Goal: Task Accomplishment & Management: Complete application form

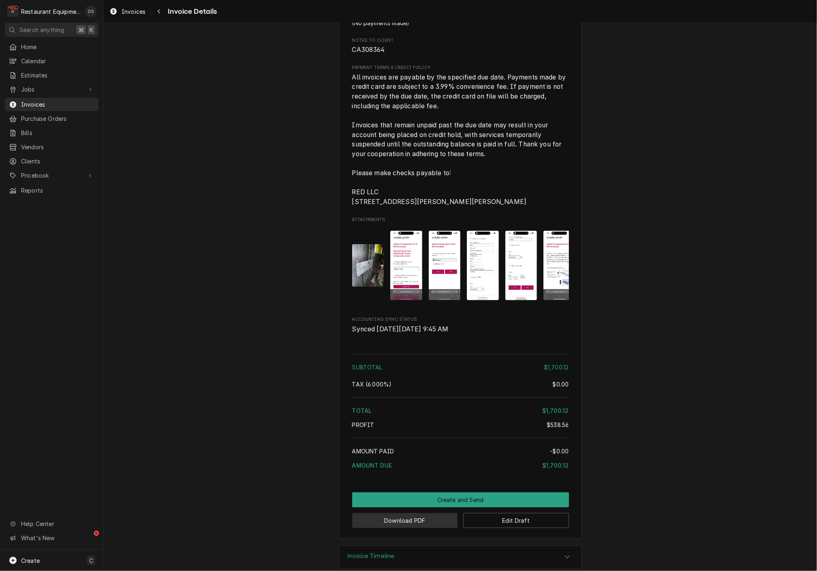
click at [404, 513] on button "Download PDF" at bounding box center [405, 520] width 106 height 15
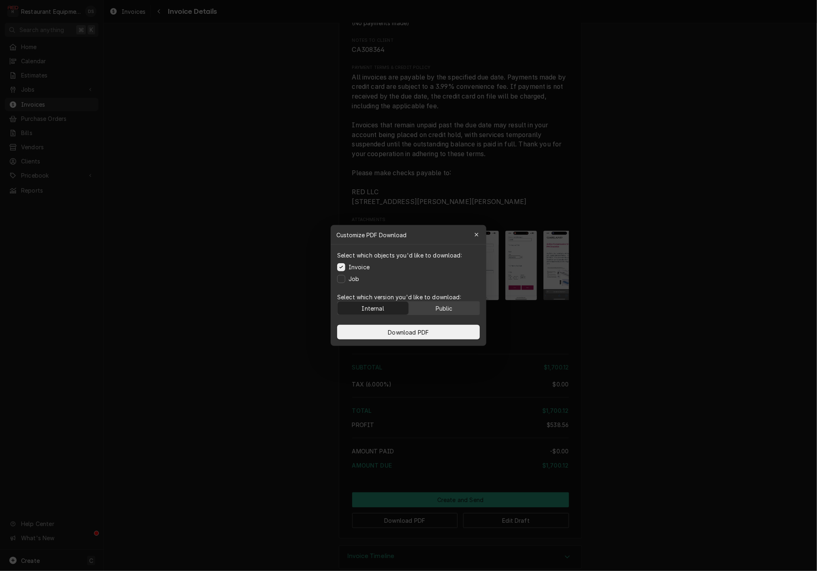
click at [436, 299] on p "Select which version you'd like to download:" at bounding box center [408, 297] width 143 height 9
click at [436, 308] on div "Public" at bounding box center [444, 308] width 17 height 9
click at [433, 328] on button "Download PDF" at bounding box center [408, 332] width 143 height 15
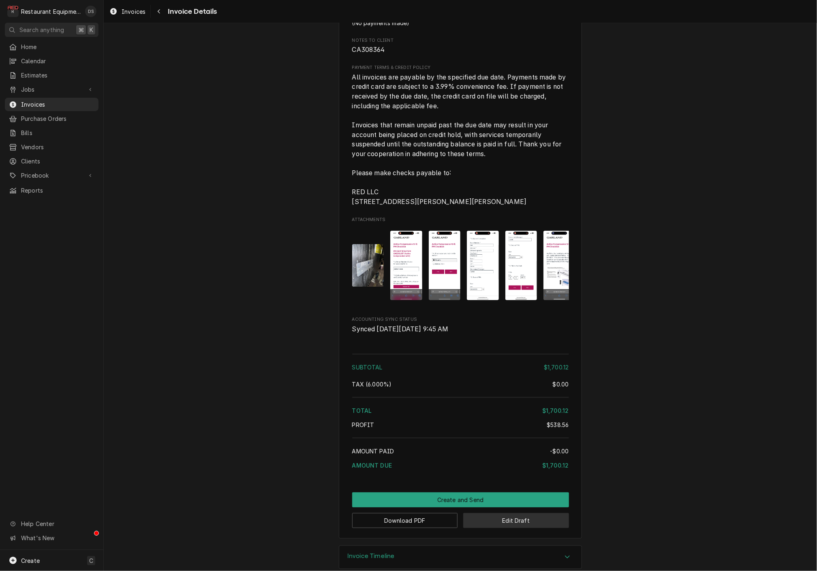
click at [511, 513] on button "Edit Draft" at bounding box center [516, 520] width 106 height 15
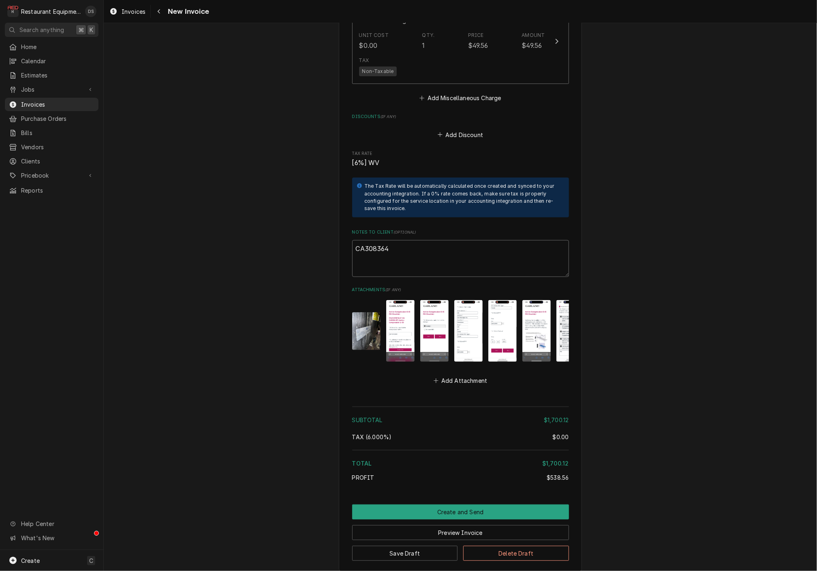
click at [407, 240] on textarea "CA308364" at bounding box center [460, 258] width 217 height 36
type textarea "x"
type textarea "CA308364"
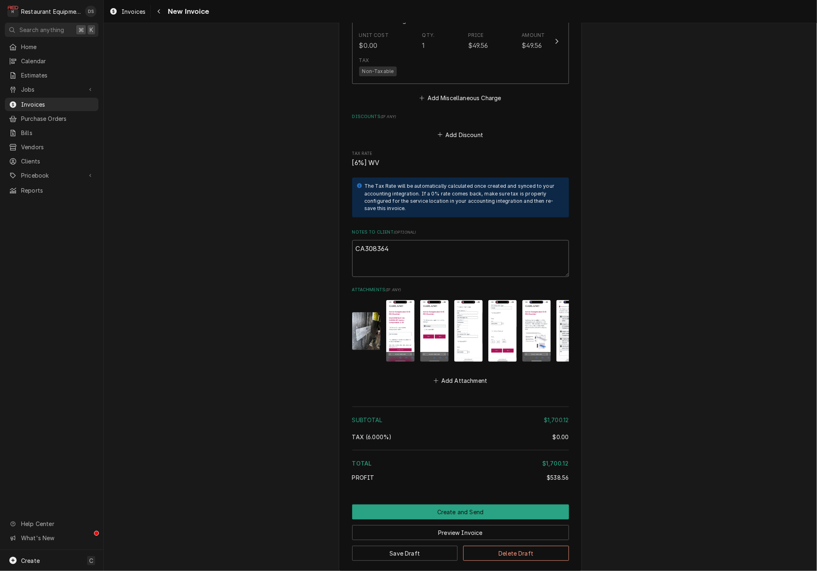
type textarea "x"
type textarea "CA308364"
type textarea "x"
type textarea "CA308364"
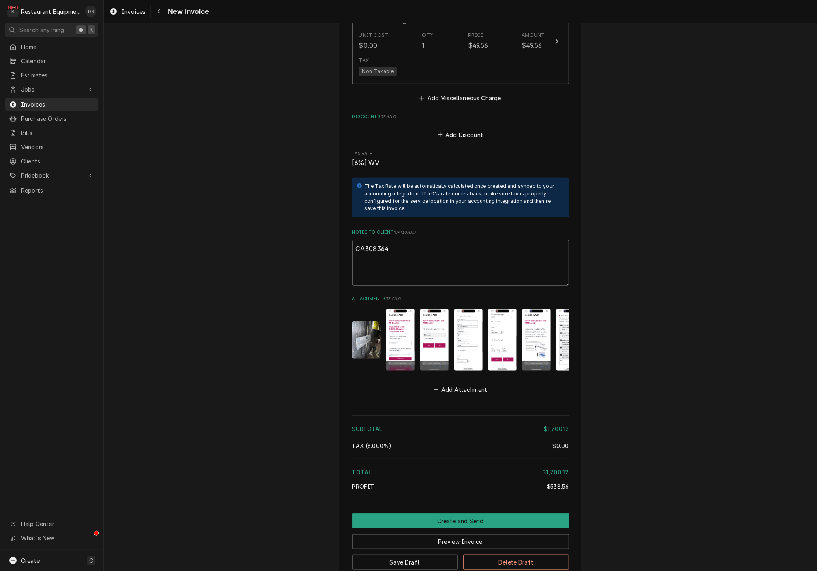
paste textarea "Claim KC-1017802"
type textarea "x"
type textarea "CA308364 Claim KC-1017802"
click at [458, 513] on button "Create and Send" at bounding box center [460, 520] width 217 height 15
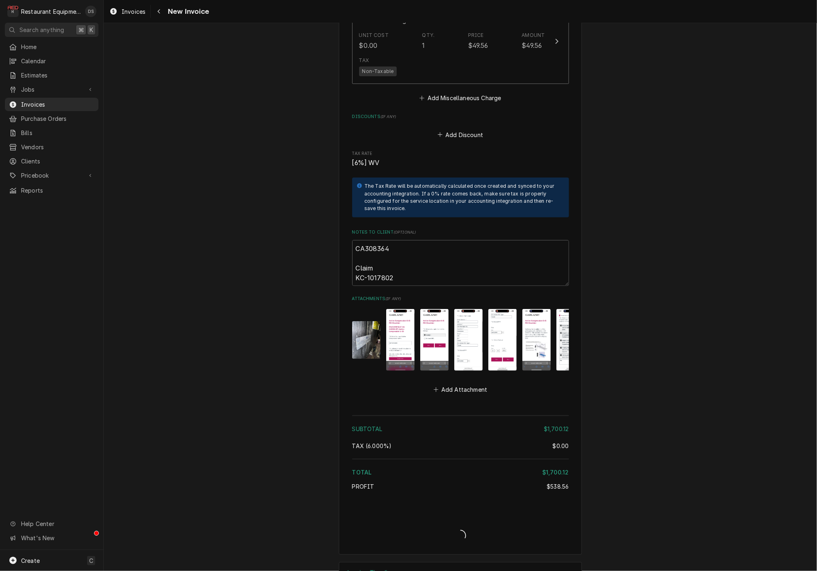
type textarea "x"
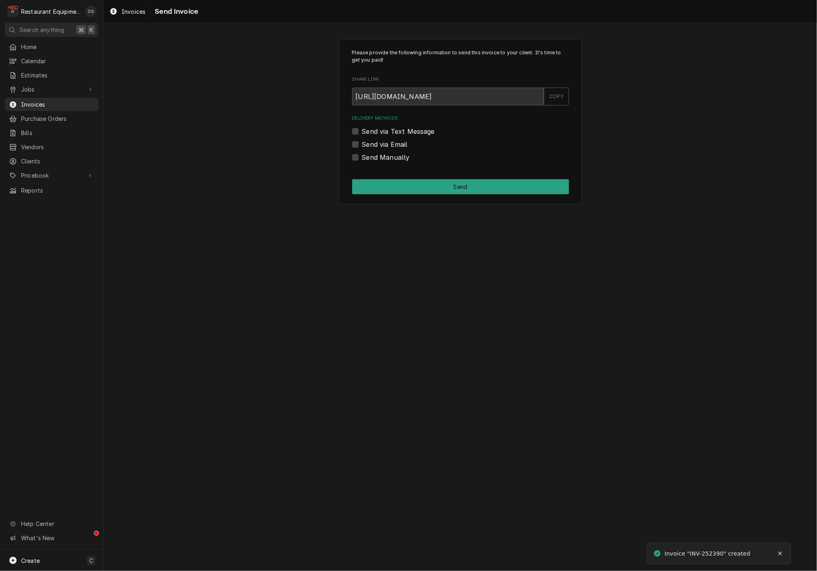
click at [362, 158] on label "Send Manually" at bounding box center [386, 157] width 48 height 10
click at [362, 158] on input "Send Manually" at bounding box center [470, 161] width 217 height 18
checkbox input "true"
click at [415, 182] on button "Send" at bounding box center [460, 186] width 217 height 15
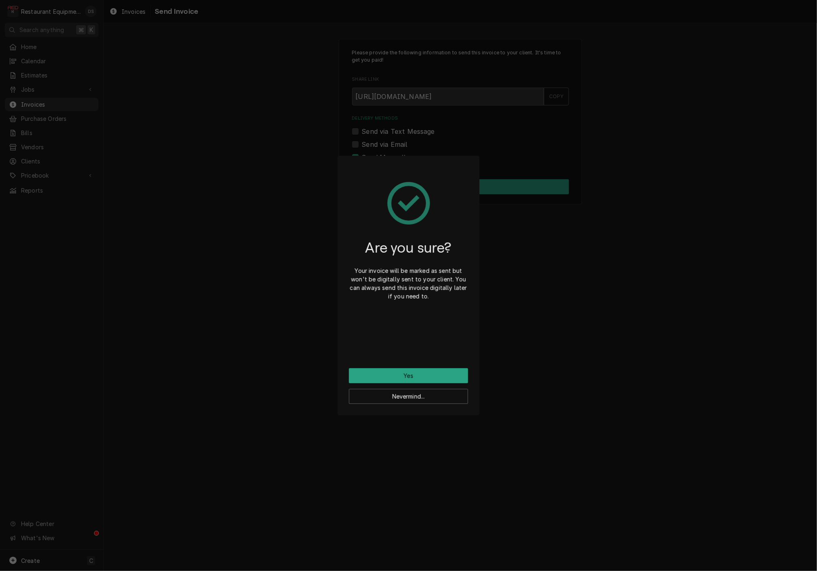
click at [421, 376] on button "Yes" at bounding box center [408, 375] width 119 height 15
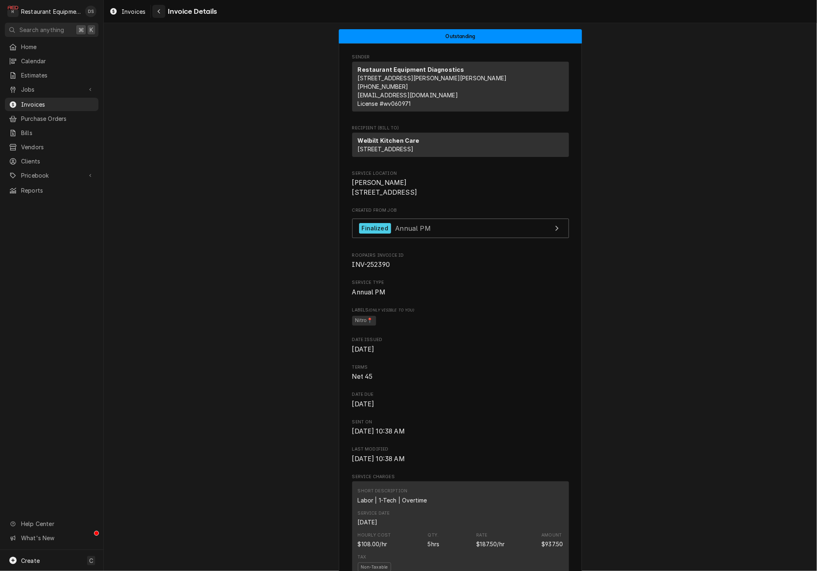
click at [157, 13] on icon "Navigate back" at bounding box center [159, 12] width 4 height 6
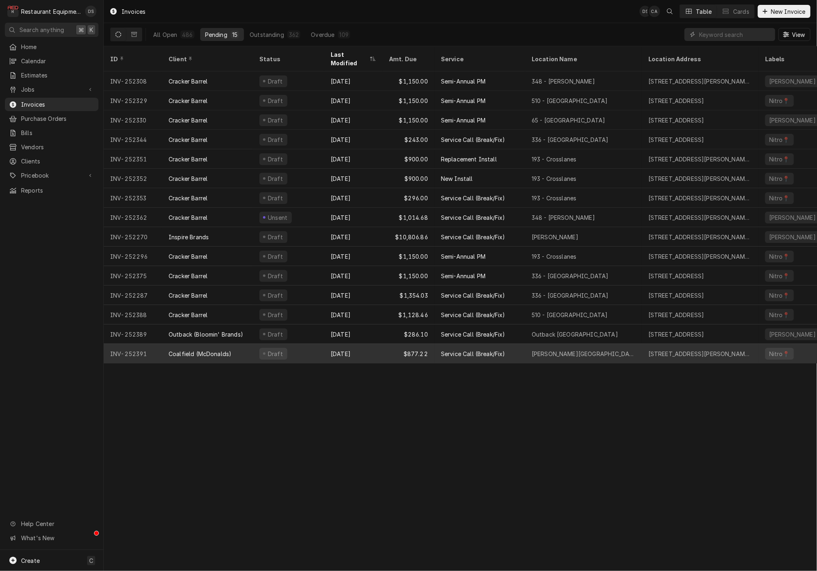
click at [393, 344] on div "$877.22" at bounding box center [409, 353] width 52 height 19
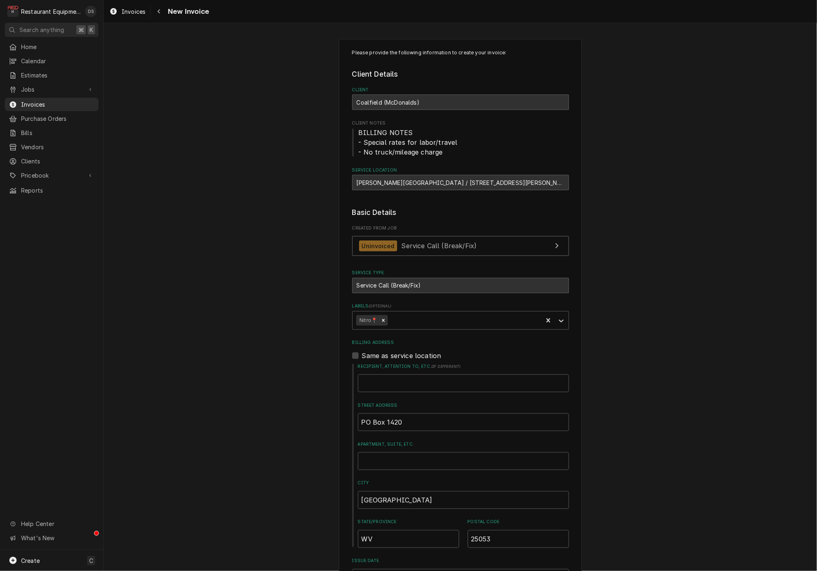
drag, startPoint x: 431, startPoint y: 182, endPoint x: 425, endPoint y: 180, distance: 6.2
click at [426, 180] on div "Logan Fountain Place / 75 Norman Morgan Blvd, Logan, WV 25601" at bounding box center [460, 182] width 217 height 15
drag, startPoint x: 420, startPoint y: 180, endPoint x: 535, endPoint y: 180, distance: 115.5
click at [539, 180] on div "Logan Fountain Place / 75 Norman Morgan Blvd, Logan, WV 25601" at bounding box center [460, 182] width 217 height 15
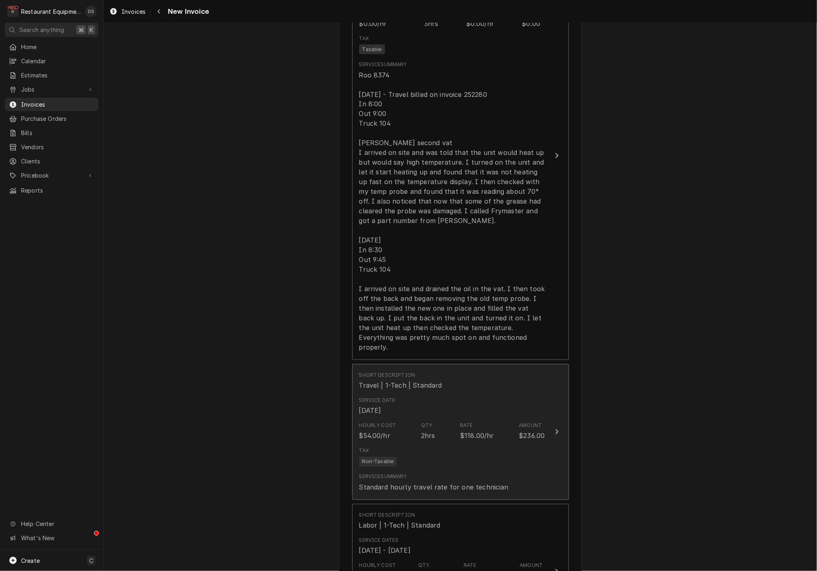
scroll to position [815, 0]
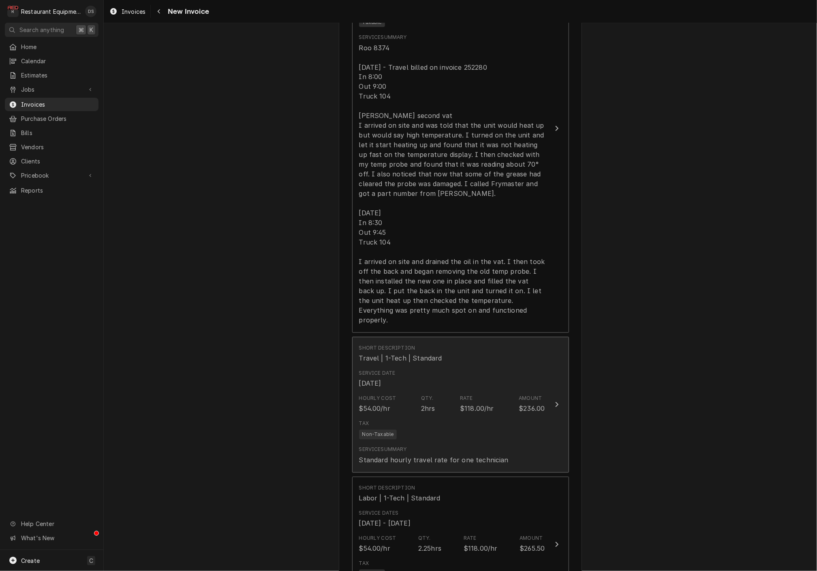
click at [434, 366] on div "Service Date Aug 12, 2025" at bounding box center [452, 378] width 186 height 25
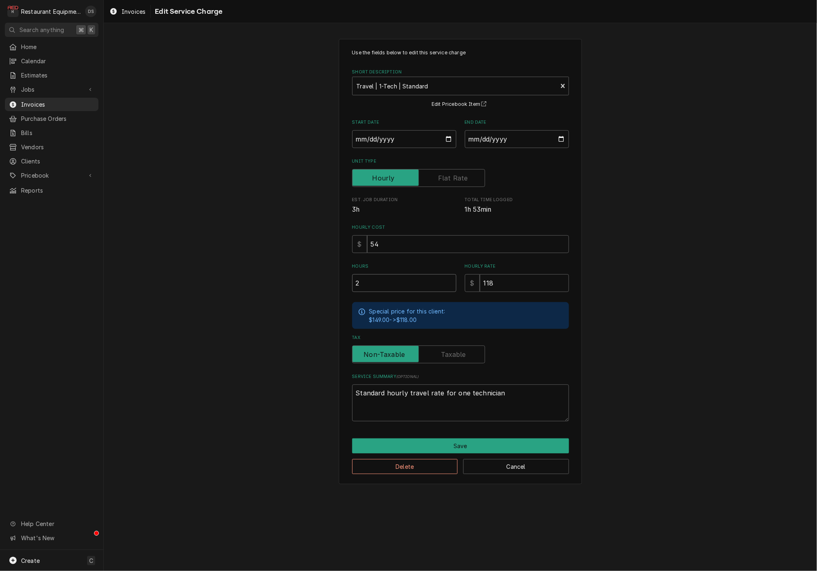
click at [392, 280] on input "2" at bounding box center [404, 283] width 104 height 18
type textarea "x"
type input "2.2"
type textarea "x"
type input "2.25"
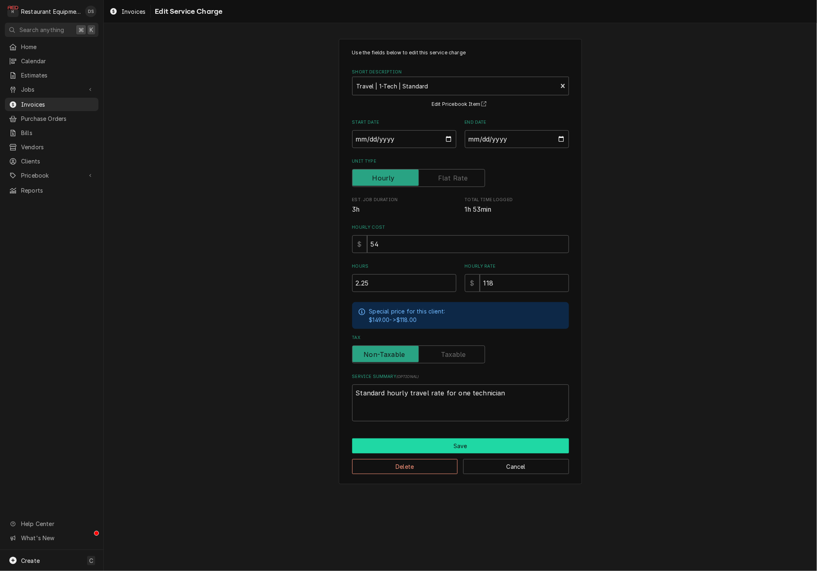
click at [471, 439] on button "Save" at bounding box center [460, 445] width 217 height 15
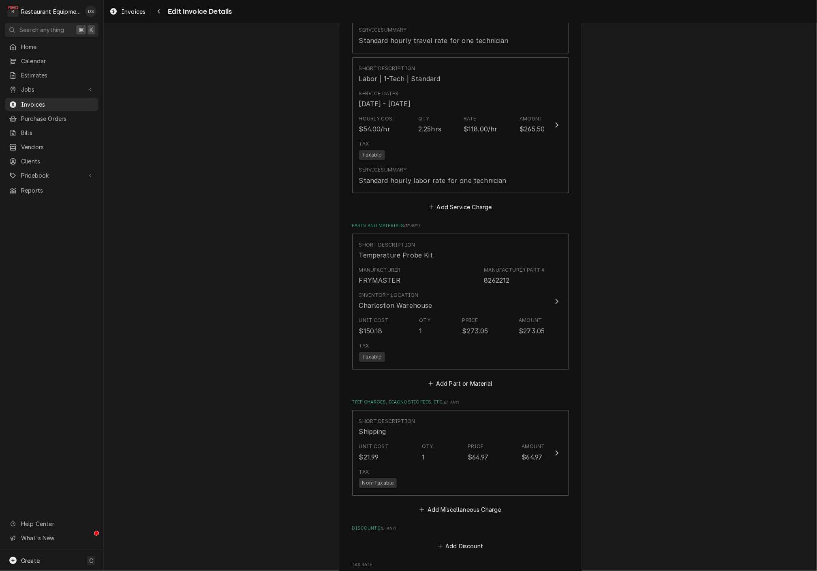
scroll to position [1236, 0]
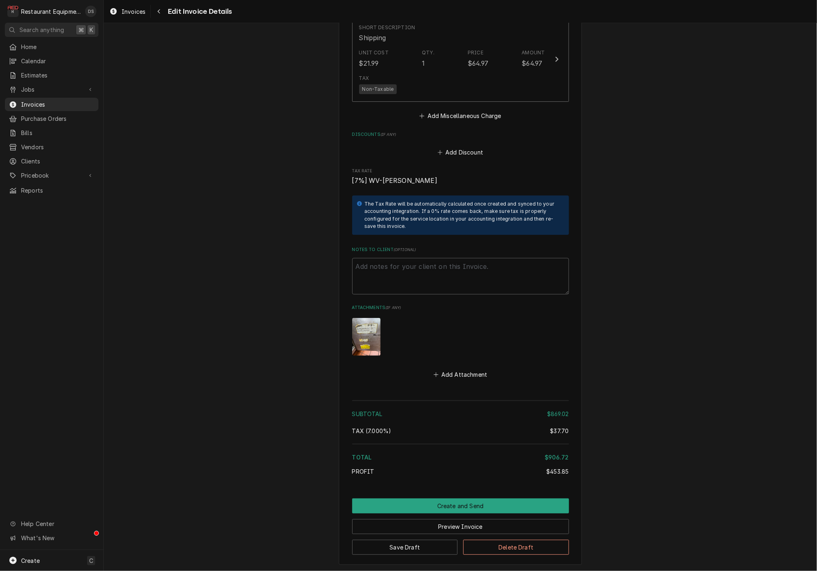
click at [458, 498] on button "Create and Send" at bounding box center [460, 505] width 217 height 15
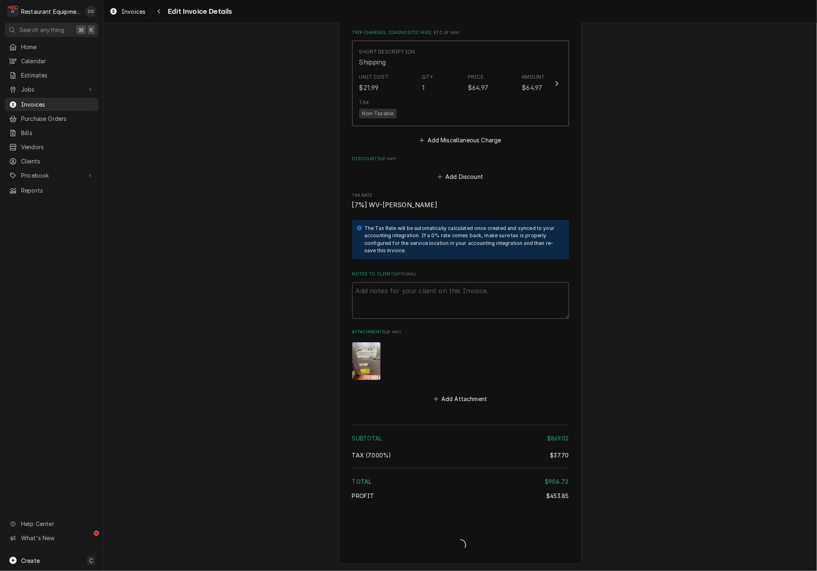
type textarea "x"
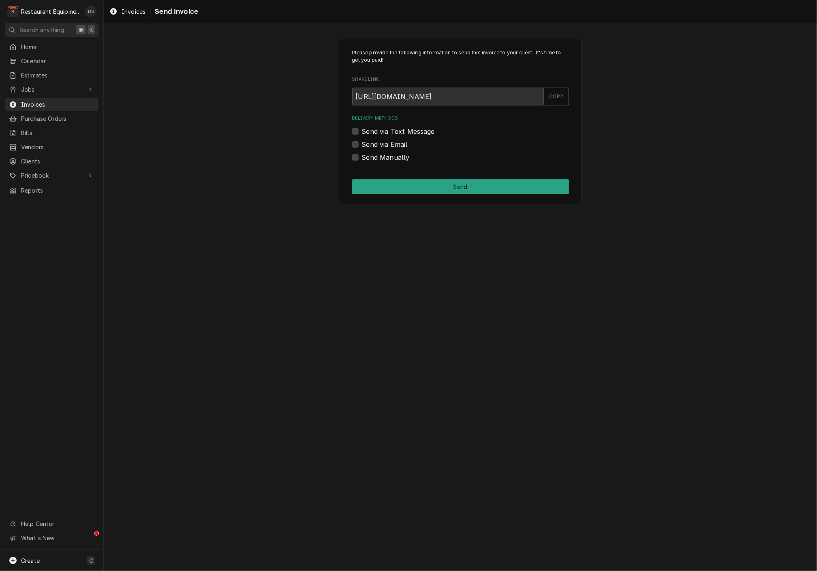
click at [362, 143] on label "Send via Email" at bounding box center [385, 144] width 46 height 10
click at [362, 143] on input "Send via Email" at bounding box center [470, 148] width 217 height 18
checkbox input "true"
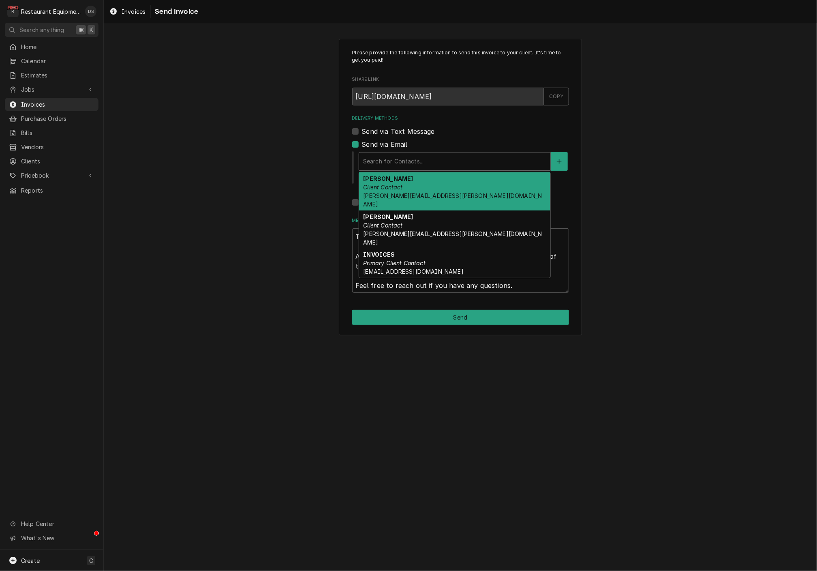
click at [398, 166] on div "Delivery Methods" at bounding box center [454, 161] width 183 height 15
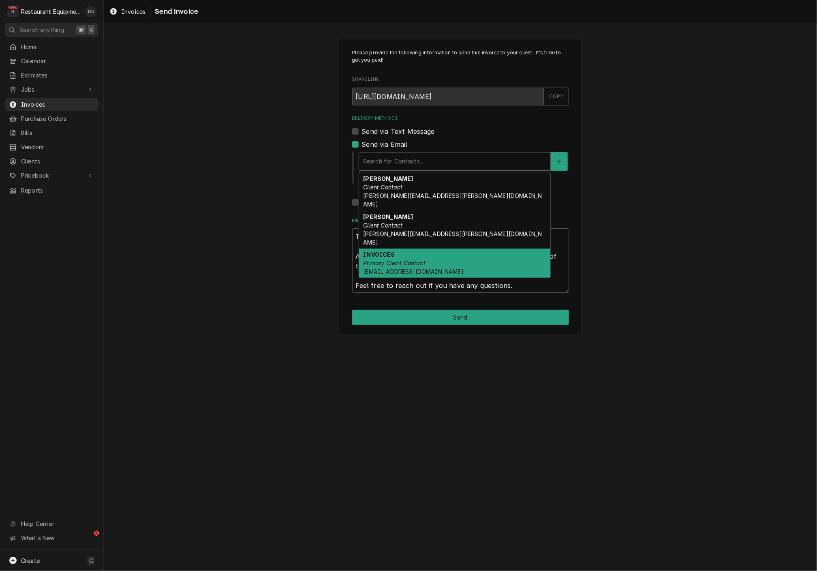
click at [410, 259] on em "Primary Client Contact" at bounding box center [394, 262] width 62 height 7
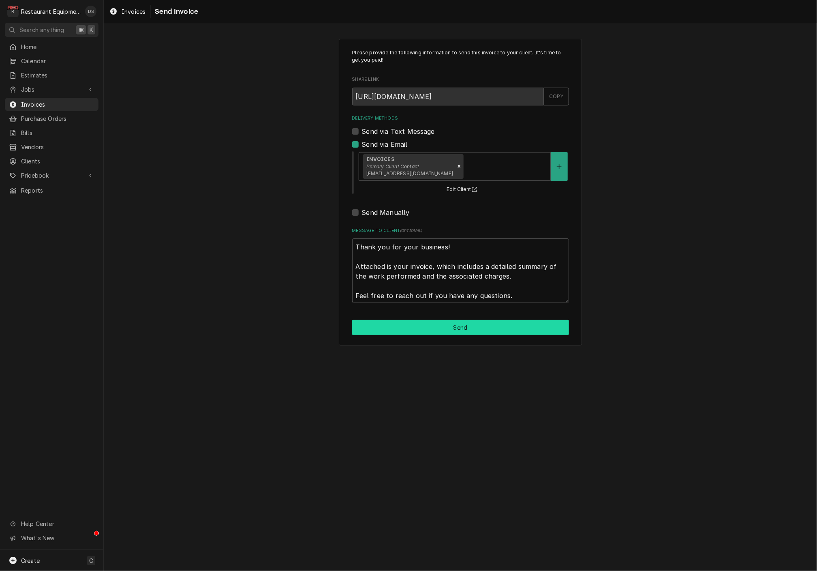
click at [458, 325] on button "Send" at bounding box center [460, 327] width 217 height 15
type textarea "x"
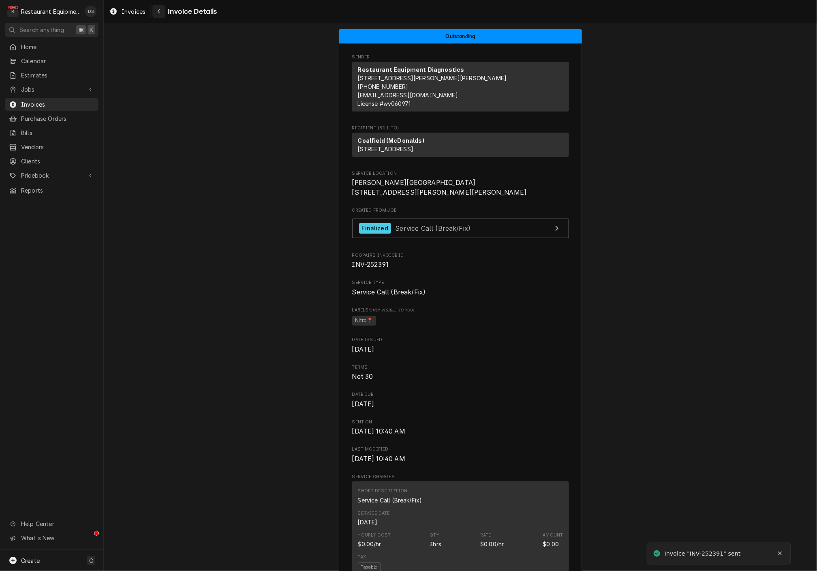
click at [161, 11] on div "Navigate back" at bounding box center [159, 11] width 8 height 8
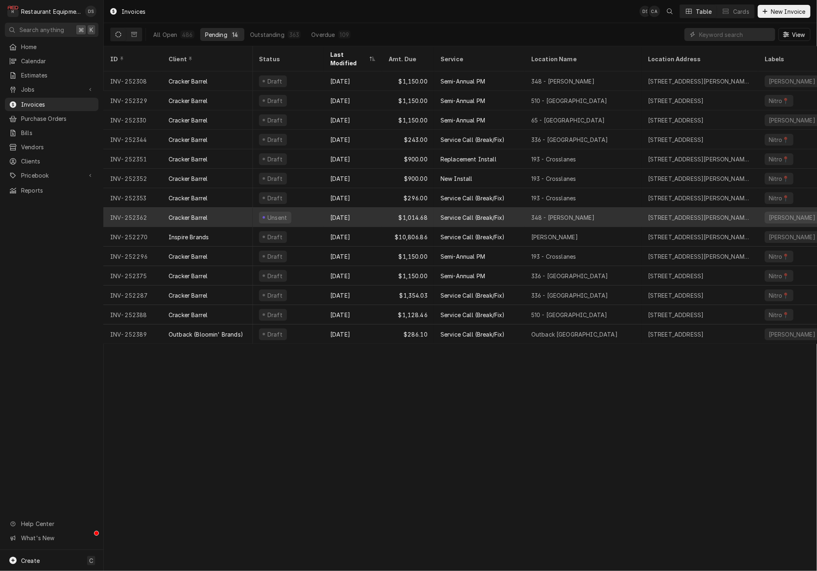
scroll to position [0, 7]
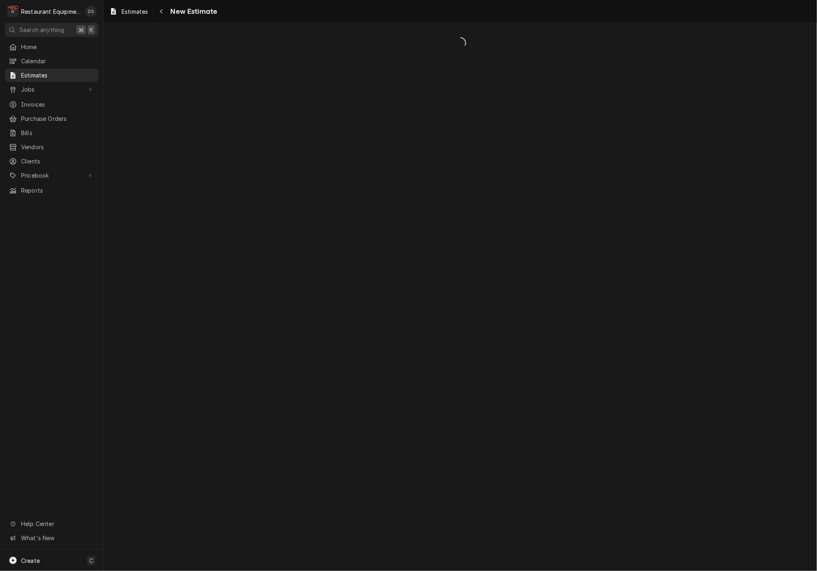
click at [204, 77] on div "Dynamic Content Wrapper" at bounding box center [460, 296] width 713 height 547
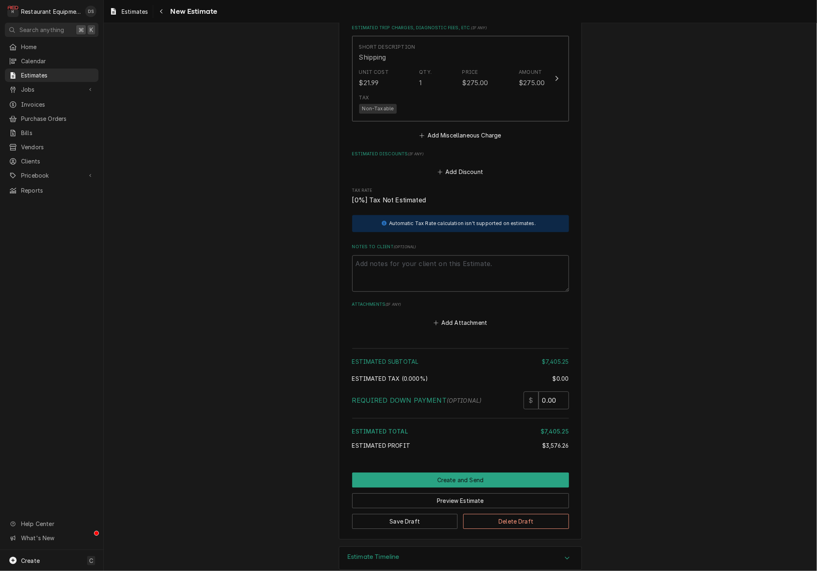
scroll to position [1043, 0]
click at [401, 258] on textarea "Notes to Client ( optional )" at bounding box center [460, 274] width 217 height 36
type textarea "x"
type textarea "2"
type textarea "x"
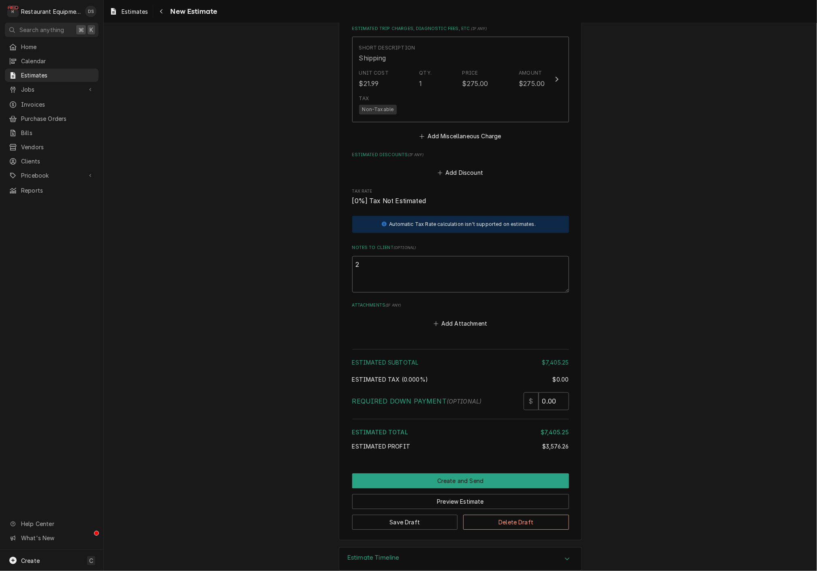
type textarea "2-"
type textarea "x"
type textarea "2-3"
type textarea "x"
type textarea "2-3"
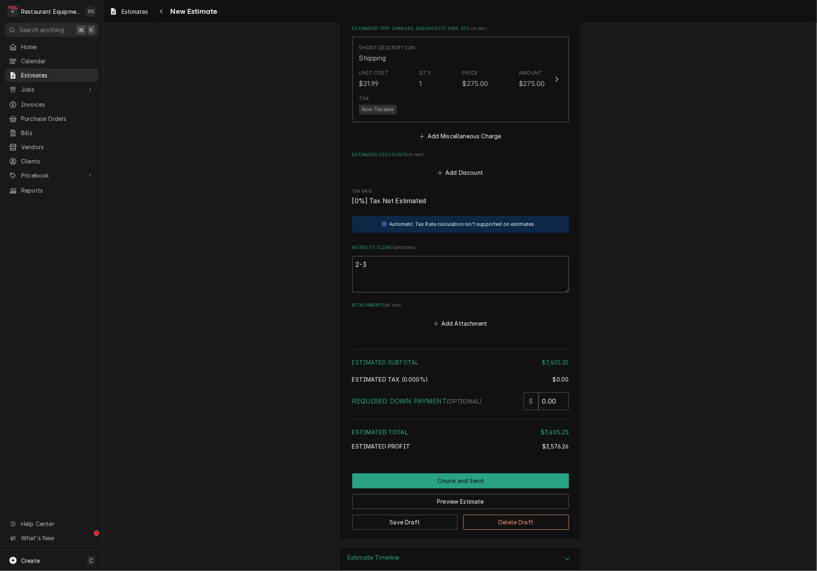
type textarea "x"
type textarea "2-3 w"
type textarea "x"
type textarea "2-3 we"
type textarea "x"
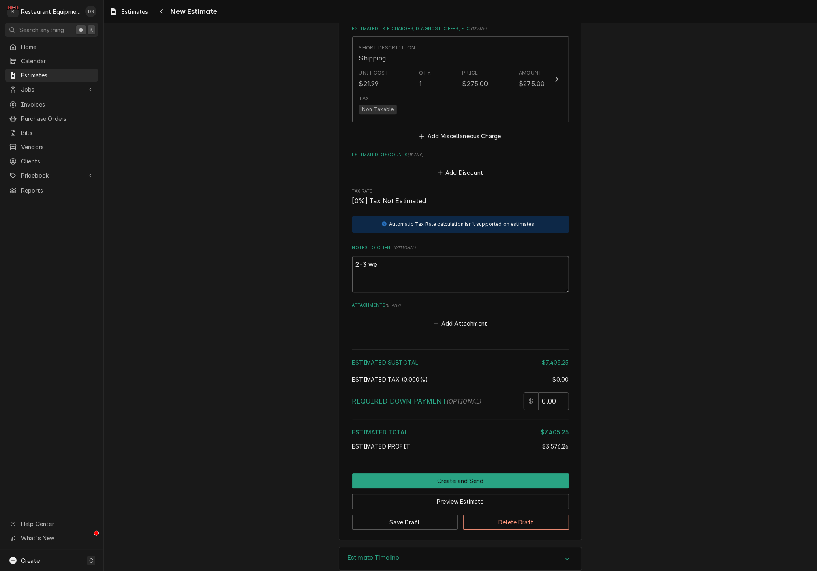
type textarea "2-3 wee"
type textarea "x"
type textarea "2-3 week"
type textarea "x"
type textarea "2-3 week"
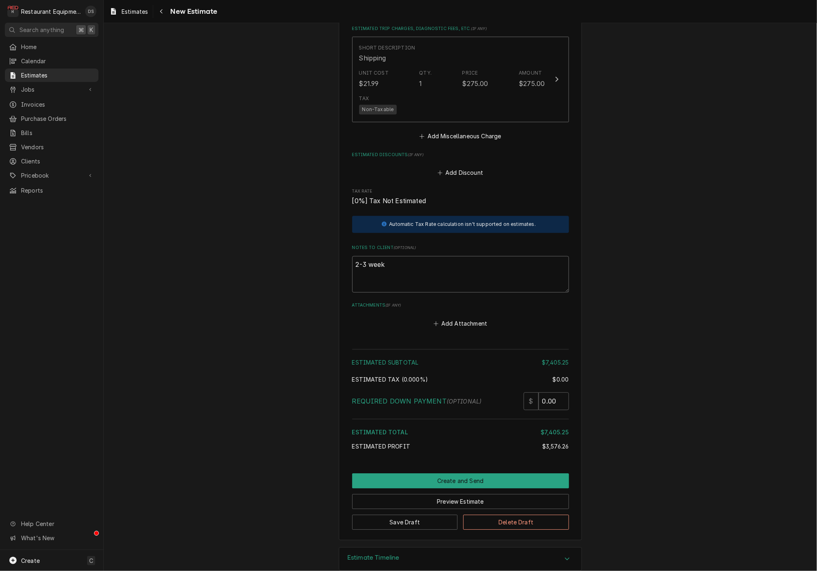
type textarea "x"
type textarea "2-3 week l"
type textarea "x"
type textarea "2-3 week le"
type textarea "x"
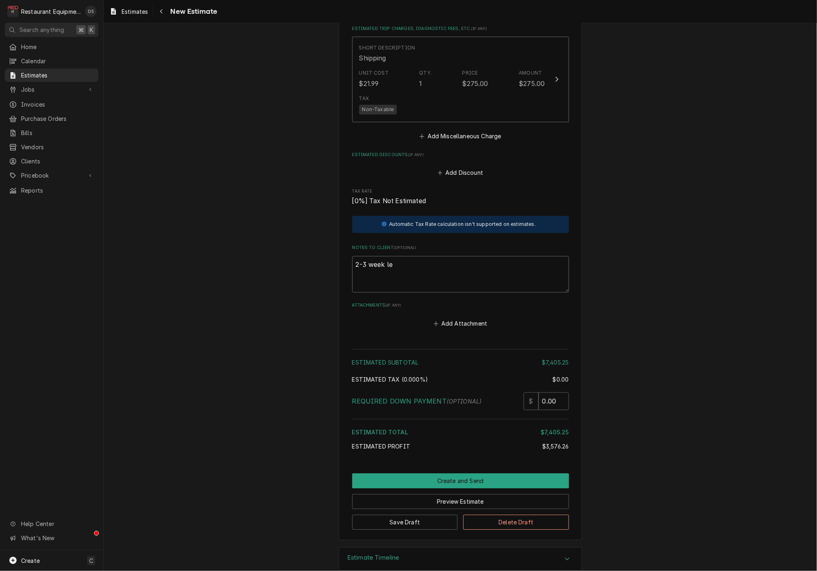
type textarea "2-3 week lea"
type textarea "x"
type textarea "2-3 week lead"
type textarea "x"
type textarea "2-3 week lead"
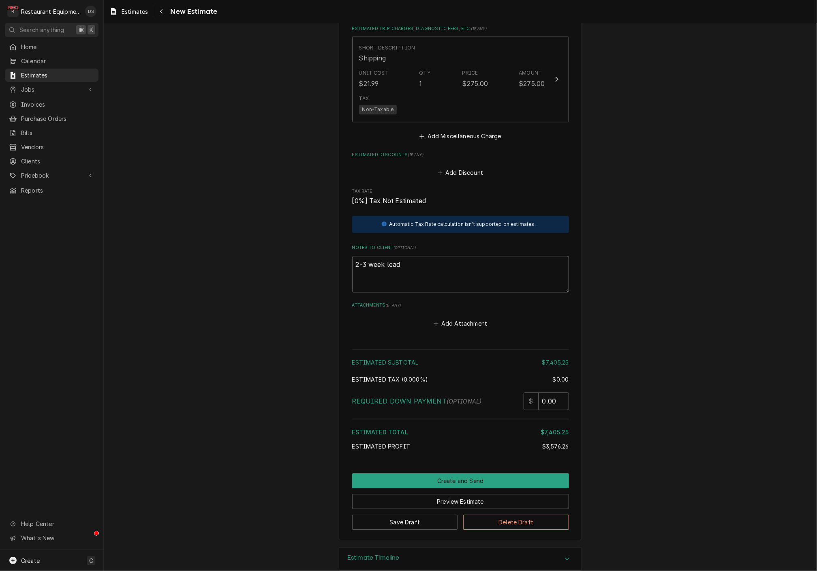
type textarea "x"
type textarea "2-3 week lead t"
type textarea "x"
type textarea "2-3 week lead ti"
type textarea "x"
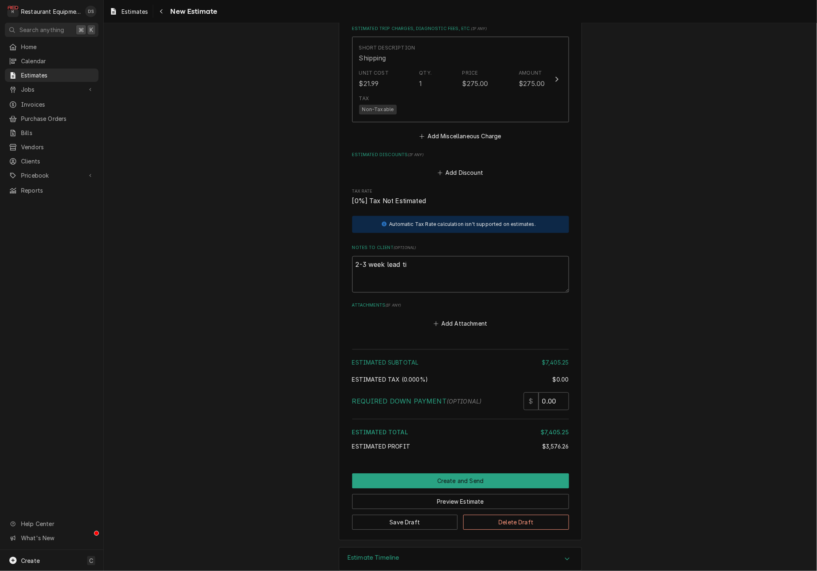
type textarea "2-3 week lead tim"
type textarea "x"
type textarea "2-3 week lead time"
type textarea "x"
type textarea "2-3 week lead time"
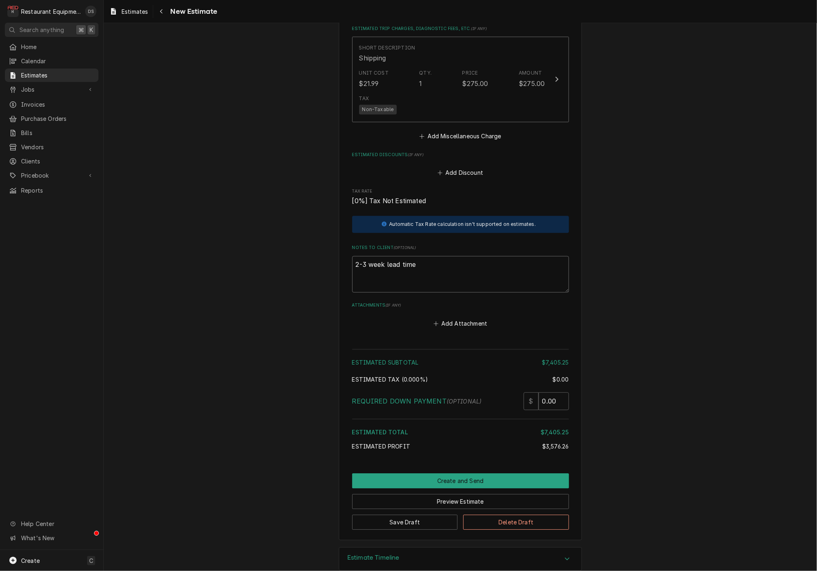
type textarea "x"
type textarea "2-3 week lead time o"
type textarea "x"
type textarea "2-3 week lead time on"
type textarea "x"
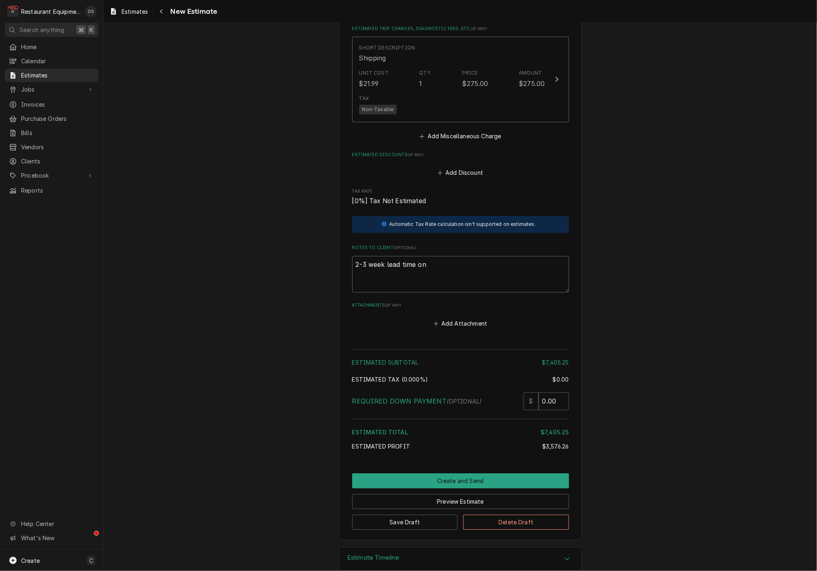
type textarea "2-3 week lead time on"
type textarea "x"
type textarea "2-3 week lead time on s"
type textarea "x"
type textarea "2-3 week lead time on"
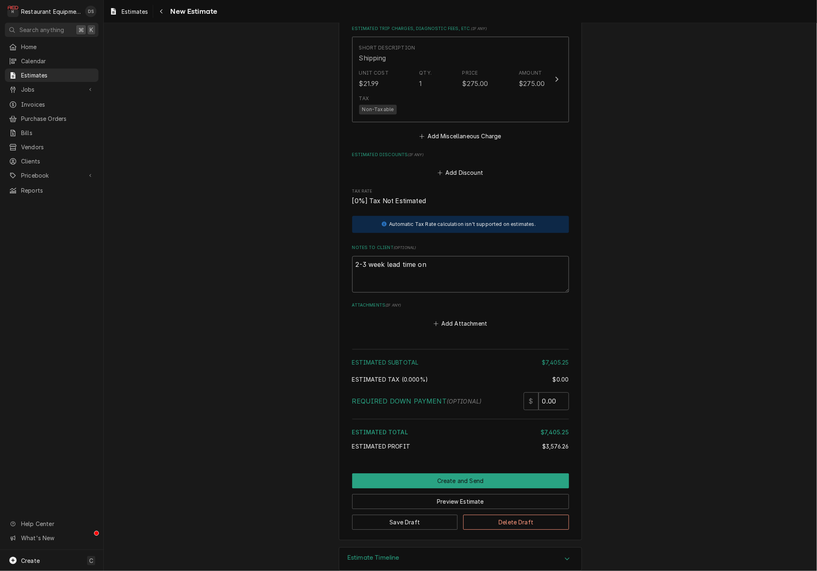
type textarea "x"
type textarea "2-3 week lead time on g"
type textarea "x"
type textarea "2-3 week lead time on ge"
type textarea "x"
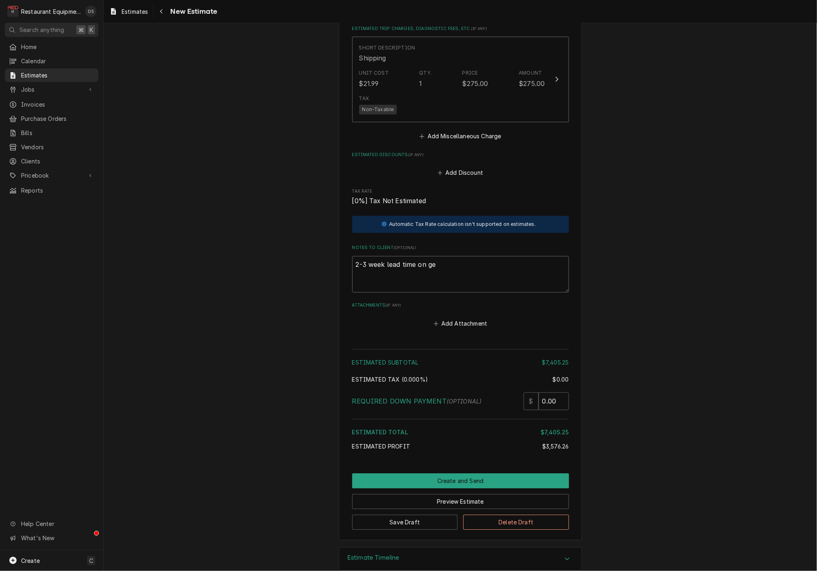
type textarea "2-3 week lead time on get"
type textarea "x"
type textarea "2-3 week lead time on gett"
type textarea "x"
type textarea "2-3 week lead time on getti"
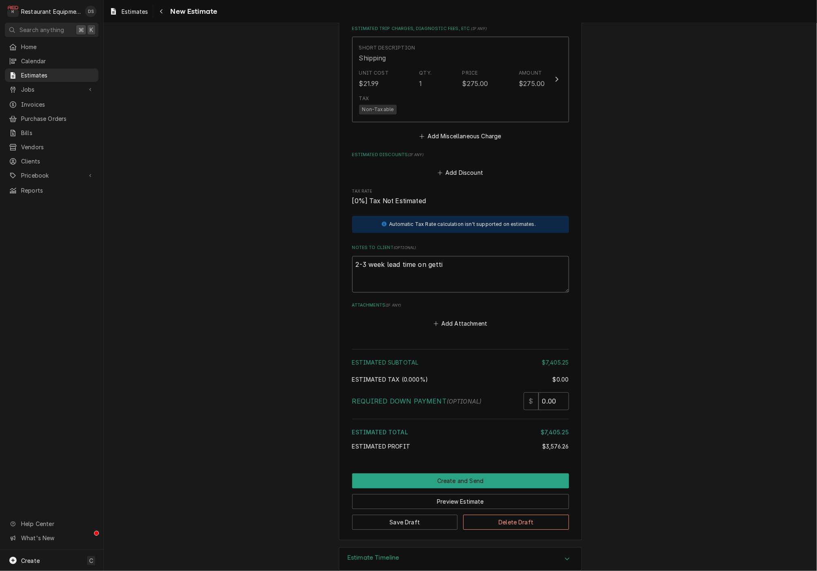
type textarea "x"
type textarea "2-3 week lead time on gettin"
type textarea "x"
type textarea "2-3 week lead time on getting"
type textarea "x"
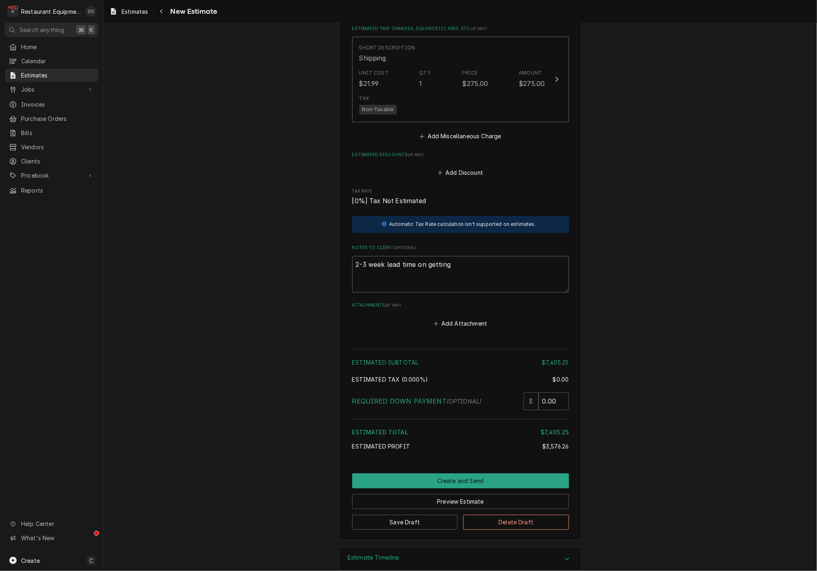
type textarea "2-3 week lead time on getting"
type textarea "x"
type textarea "2-3 week lead time on getting t"
type textarea "x"
type textarea "2-3 week lead time on getting th"
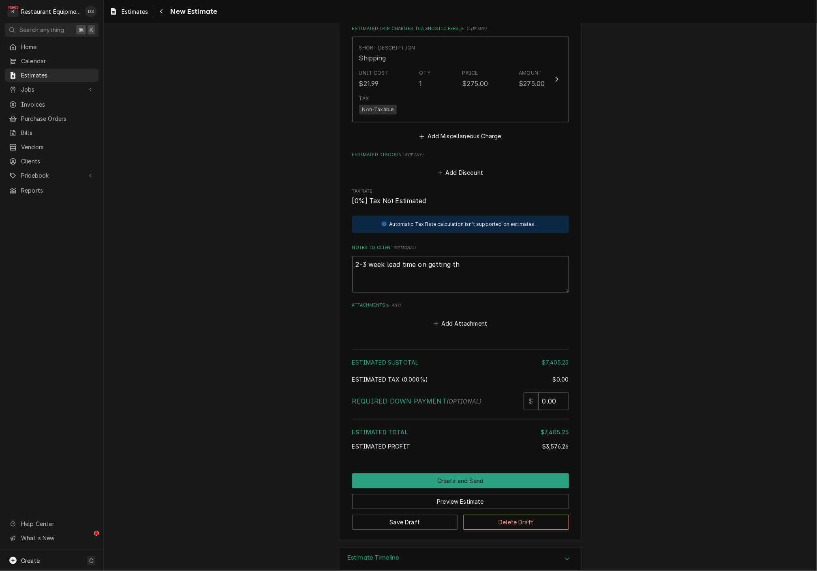
type textarea "x"
type textarea "2-3 week lead time on getting the"
type textarea "x"
type textarea "2-3 week lead time on getting the"
type textarea "x"
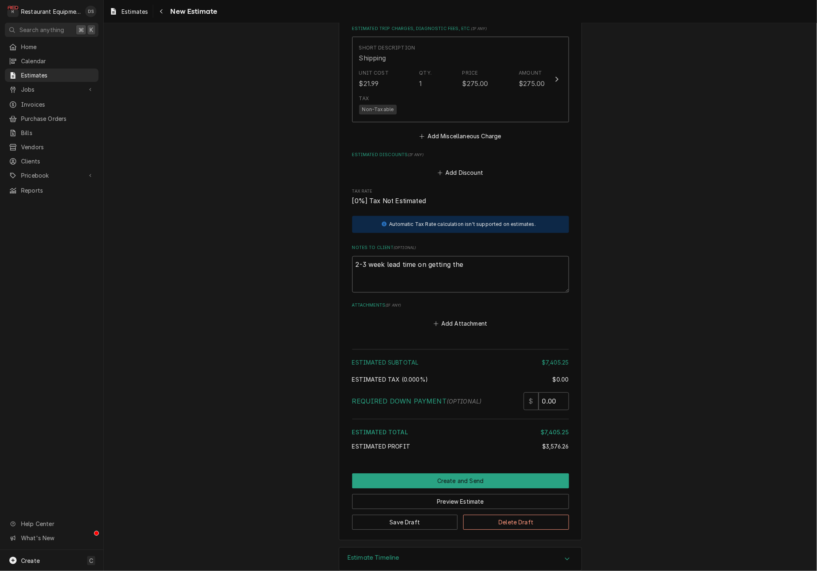
type textarea "2-3 week lead time on getting the b"
type textarea "x"
type textarea "2-3 week lead time on getting the"
type textarea "x"
type textarea "2-3 week lead time on getting the d"
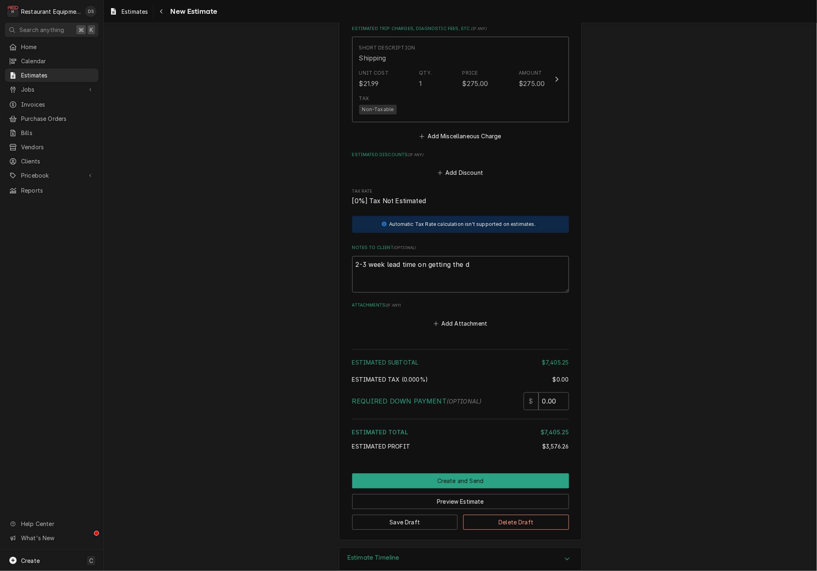
type textarea "x"
type textarea "2-3 week lead time on getting the do"
type textarea "x"
type textarea "2-3 week lead time on getting the doo"
type textarea "x"
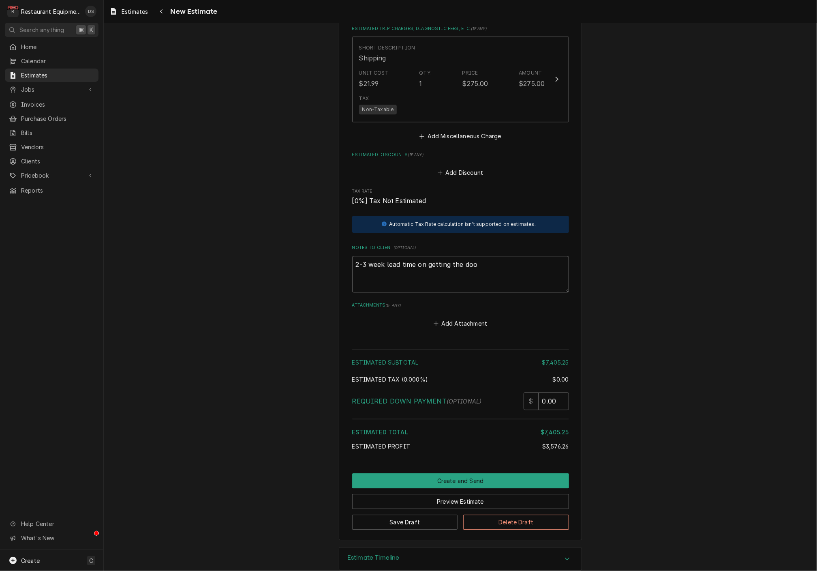
type textarea "2-3 week lead time on getting the door"
type textarea "x"
type textarea "2-3 week lead time on getting the door"
type textarea "x"
type textarea "2-3 week lead time on getting the door o"
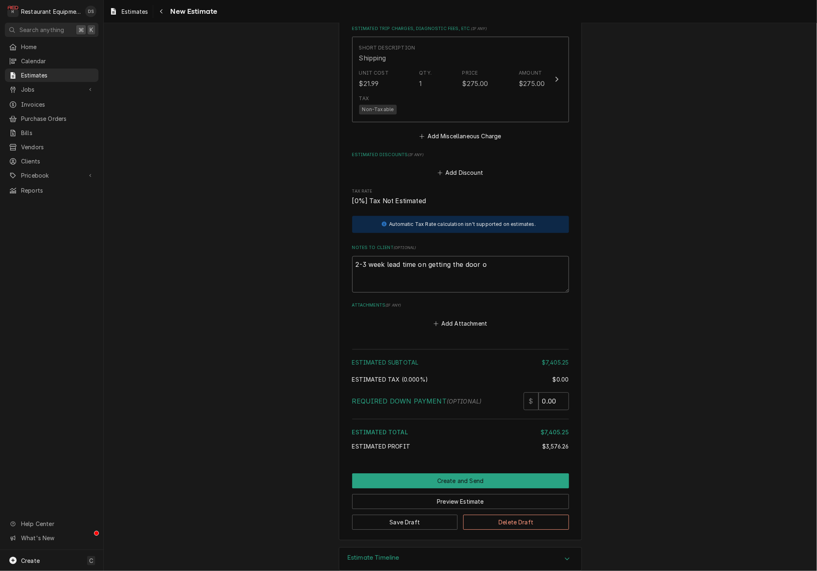
type textarea "x"
type textarea "2-3 week lead time on getting the door on"
type textarea "x"
type textarea "2-3 week lead time on getting the door onc"
type textarea "x"
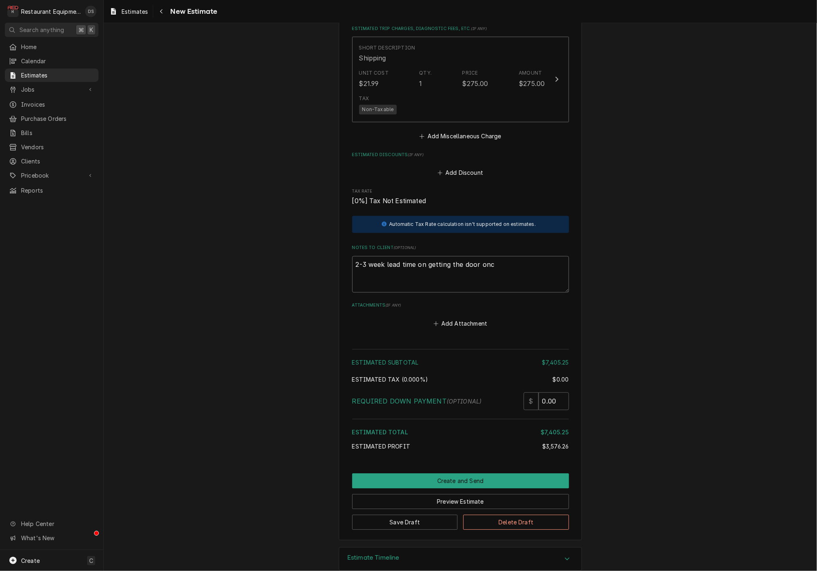
type textarea "2-3 week lead time on getting the door once"
type textarea "x"
type textarea "2-3 week lead time on getting the door once"
type textarea "x"
type textarea "2-3 week lead time on getting the door once o"
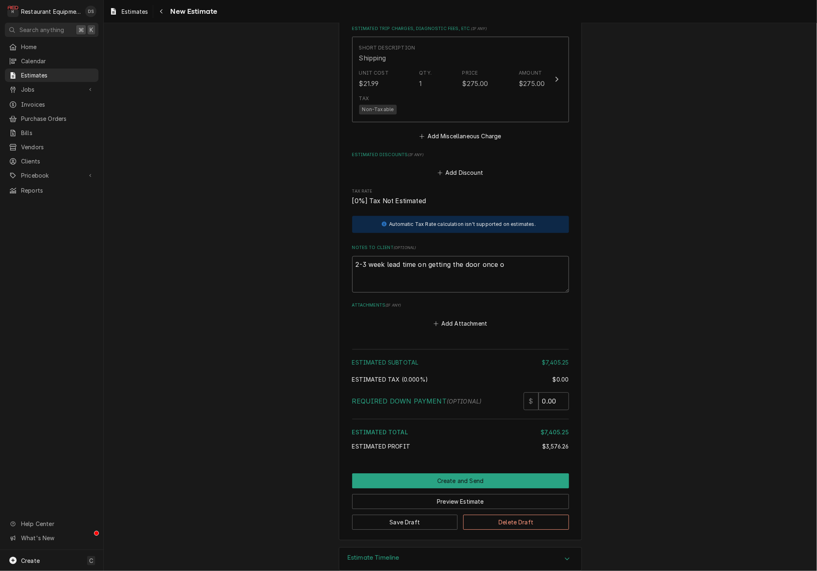
type textarea "x"
type textarea "2-3 week lead time on getting the door once or"
type textarea "x"
type textarea "2-3 week lead time on getting the door once ord"
type textarea "x"
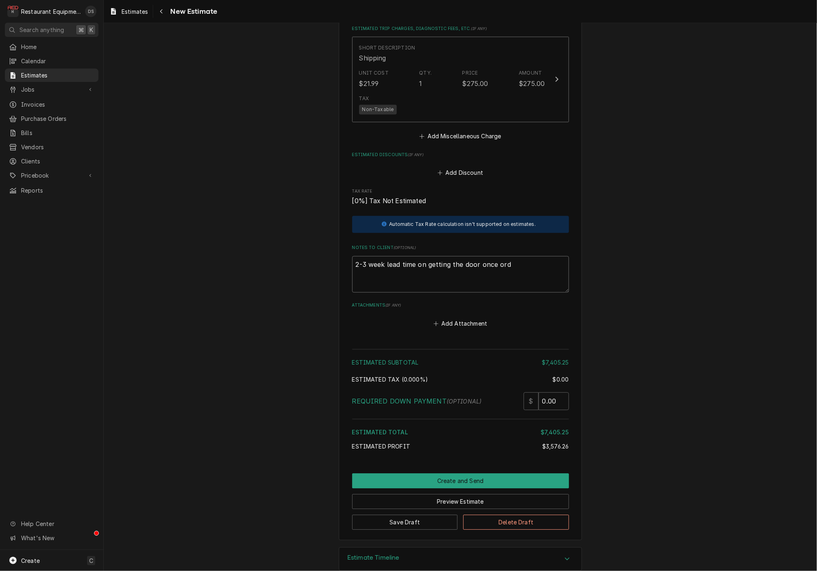
type textarea "2-3 week lead time on getting the door once orde"
type textarea "x"
type textarea "2-3 week lead time on getting the door once order"
type textarea "x"
type textarea "2-3 week lead time on getting the door once order"
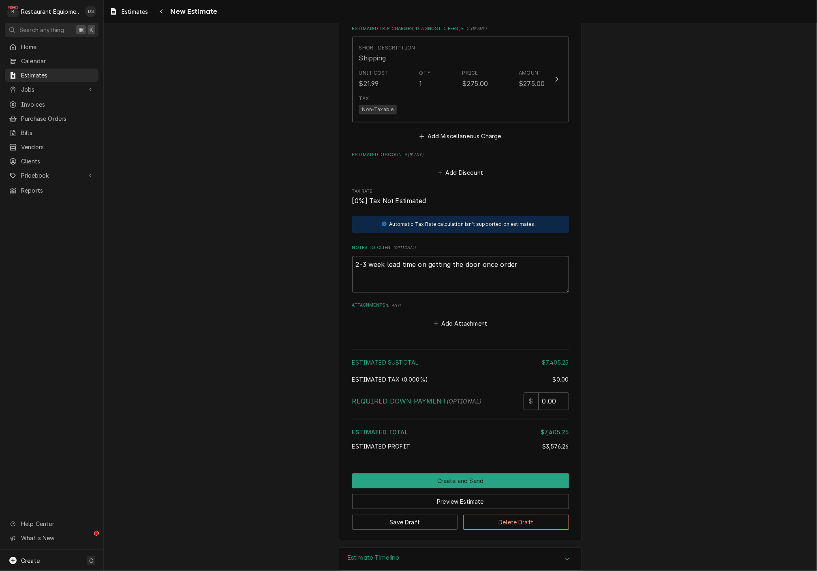
type textarea "x"
type textarea "2-3 week lead time on getting the door once order i"
type textarea "x"
type textarea "2-3 week lead time on getting the door once order is"
type textarea "x"
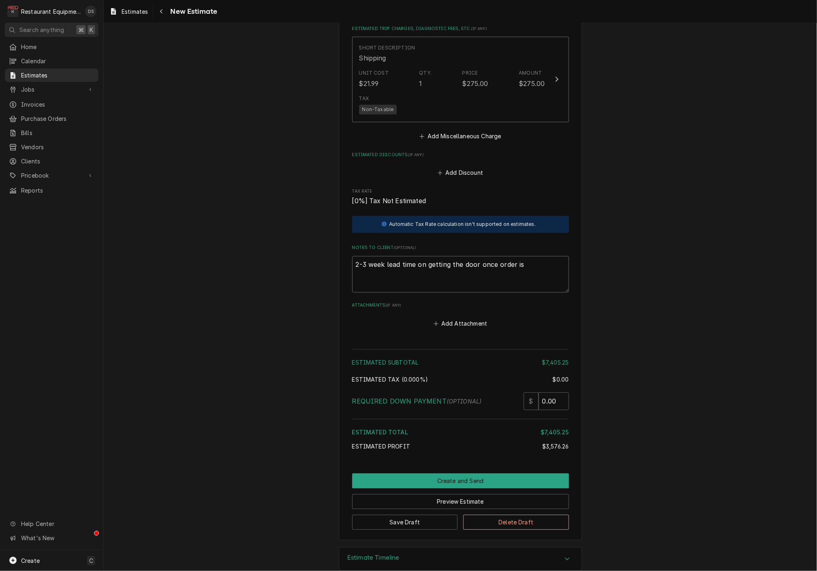
type textarea "2-3 week lead time on getting the door once order is"
type textarea "x"
type textarea "2-3 week lead time on getting the door once order is p"
type textarea "x"
type textarea "2-3 week lead time on getting the door once order is pl"
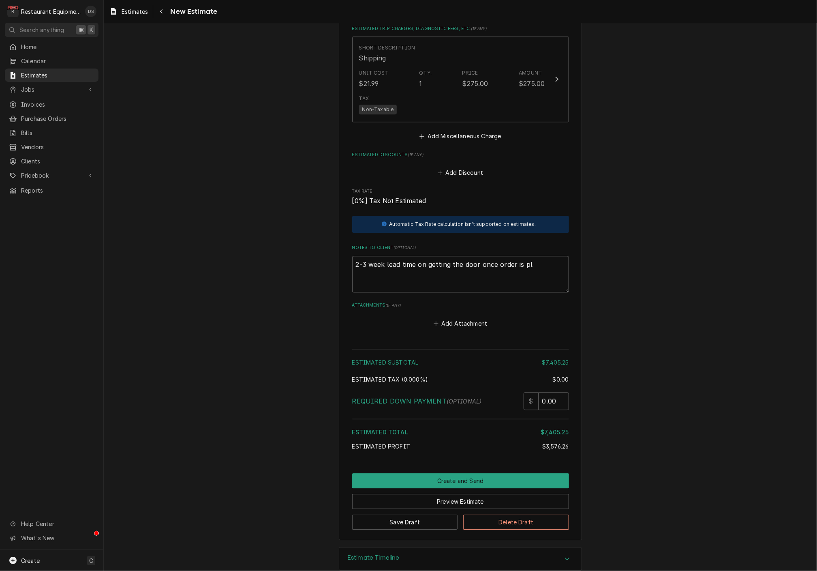
type textarea "x"
type textarea "2-3 week lead time on getting the door once order is pla"
type textarea "x"
type textarea "2-3 week lead time on getting the door once order is plac"
type textarea "x"
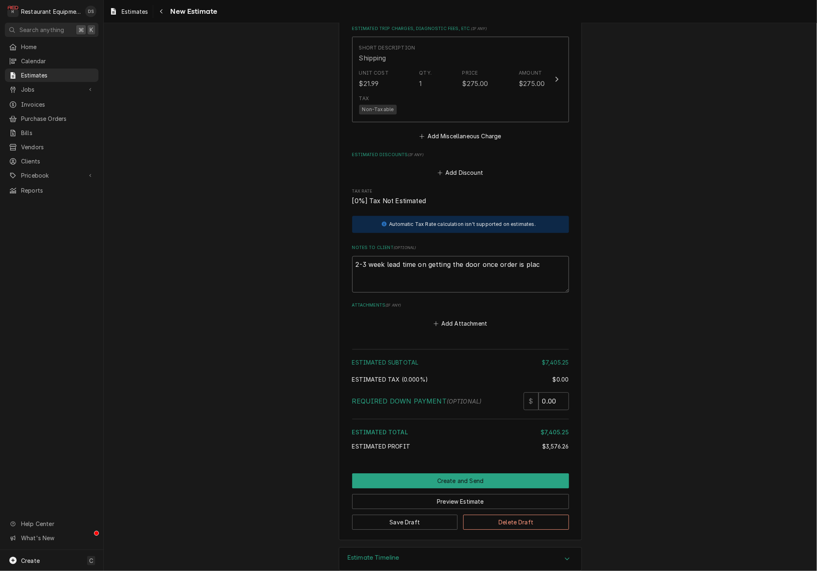
type textarea "2-3 week lead time on getting the door once order is place"
type textarea "x"
type textarea "2-3 week lead time on getting the door once order is placed"
type textarea "x"
type textarea "2-3 week lead time on getting the door once order is placed."
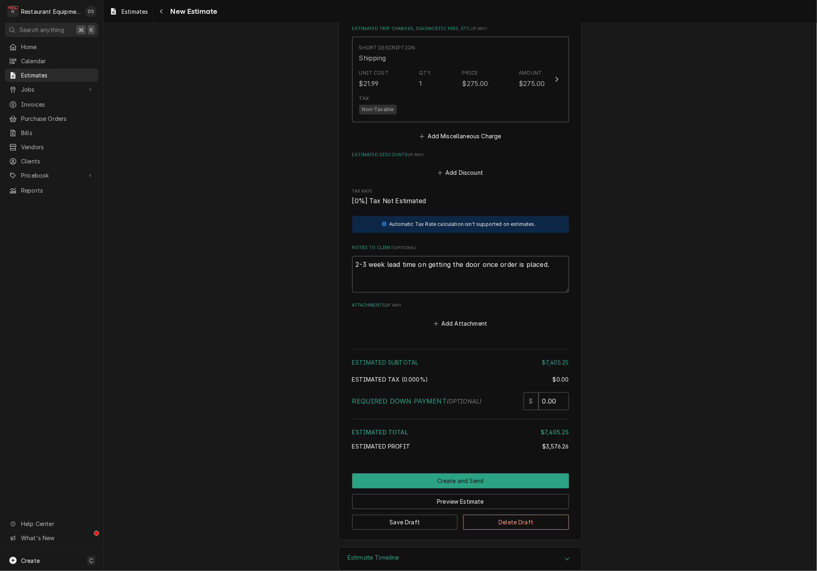
type textarea "x"
type textarea "2-3 week lead time on getting the door once order is placed."
type textarea "x"
type textarea "2-3 week lead time on getting the door once order is placed."
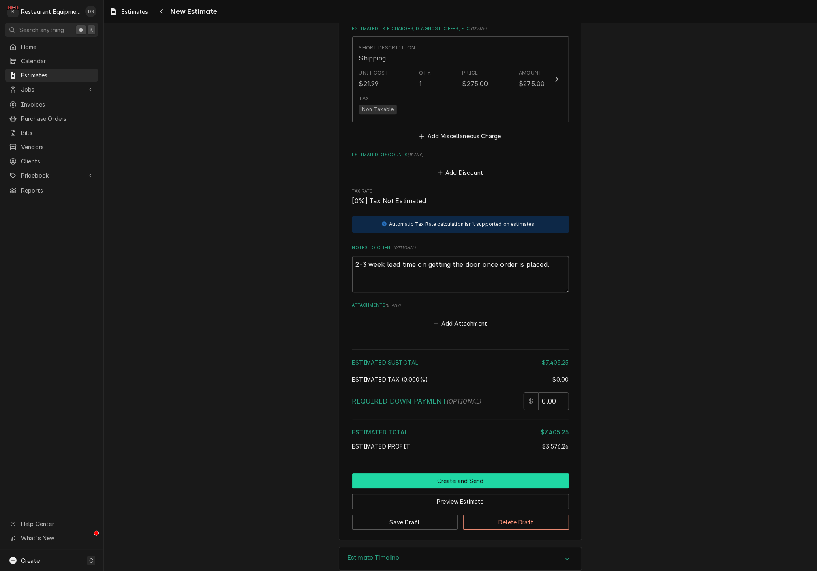
click at [468, 473] on button "Create and Send" at bounding box center [460, 480] width 217 height 15
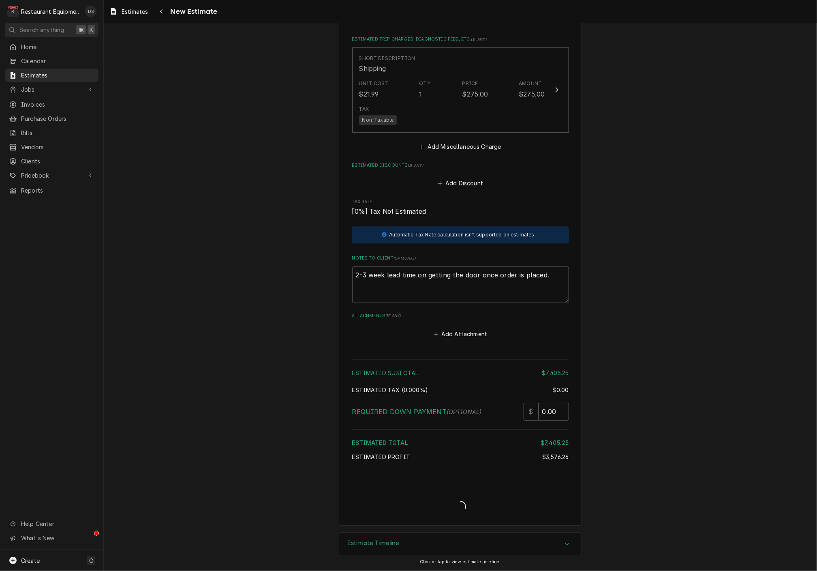
type textarea "x"
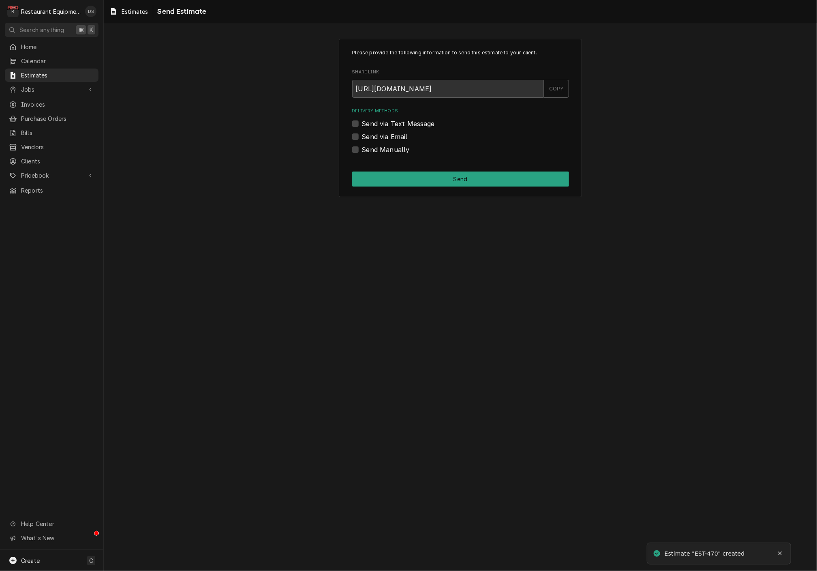
click at [362, 137] on label "Send via Email" at bounding box center [385, 137] width 46 height 10
click at [362, 137] on input "Send via Email" at bounding box center [470, 141] width 217 height 18
checkbox input "true"
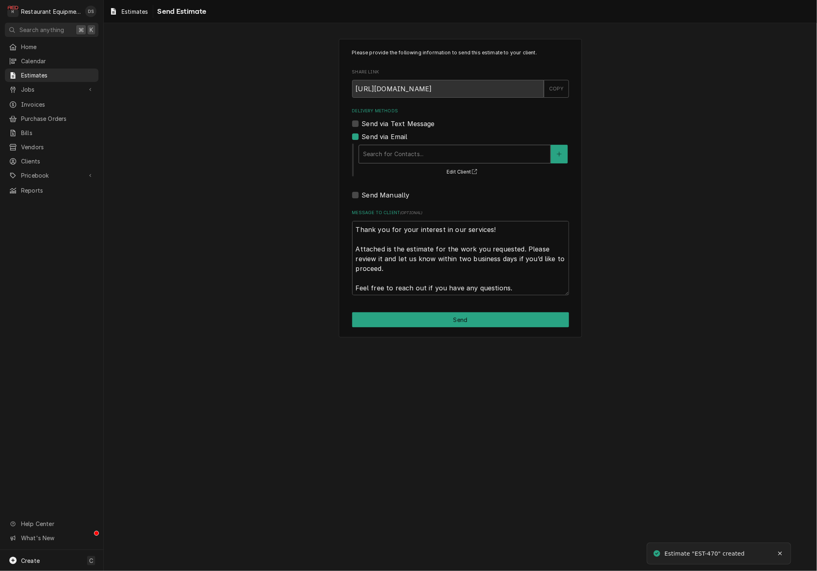
scroll to position [0, 0]
click at [394, 150] on div "Search for Contacts..." at bounding box center [454, 154] width 183 height 9
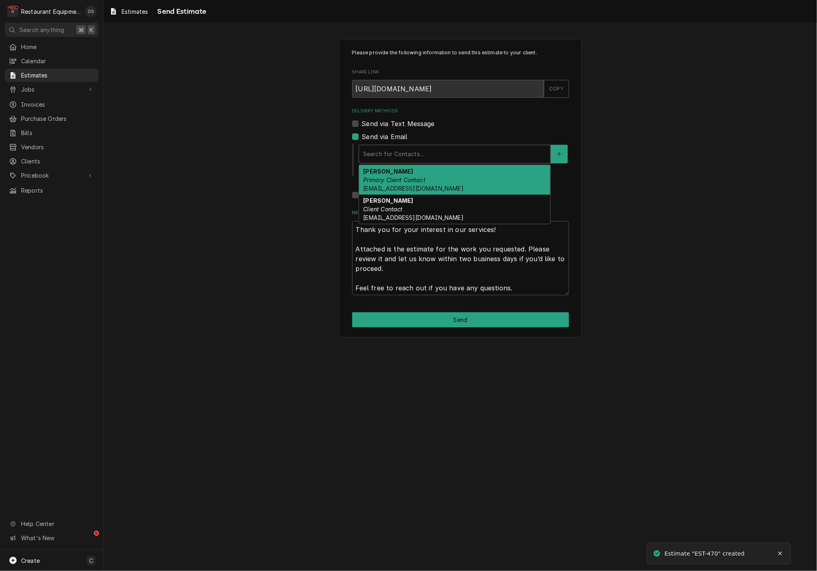
scroll to position [0, 0]
click at [412, 173] on div "Jack Tanner Primary Client Contact jack_tanner@raleighseniors.org" at bounding box center [454, 180] width 191 height 30
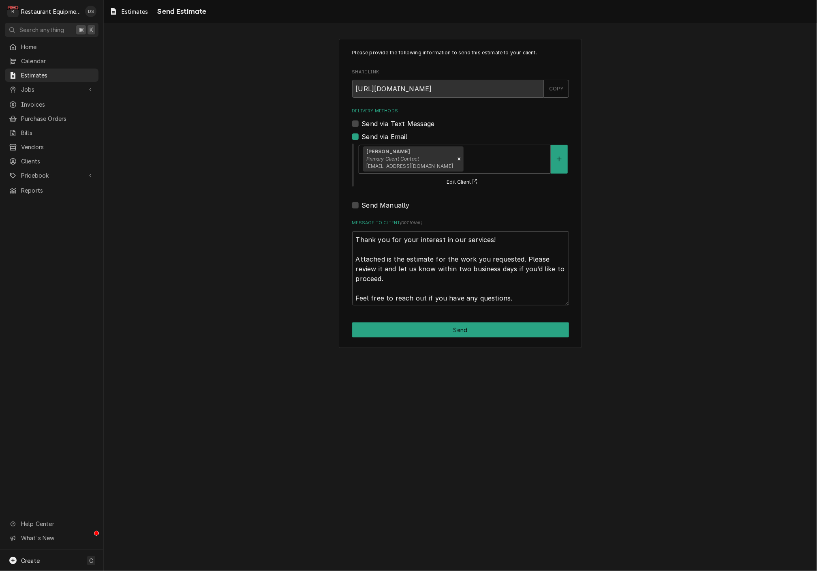
click at [473, 158] on div "Delivery Methods" at bounding box center [505, 159] width 81 height 15
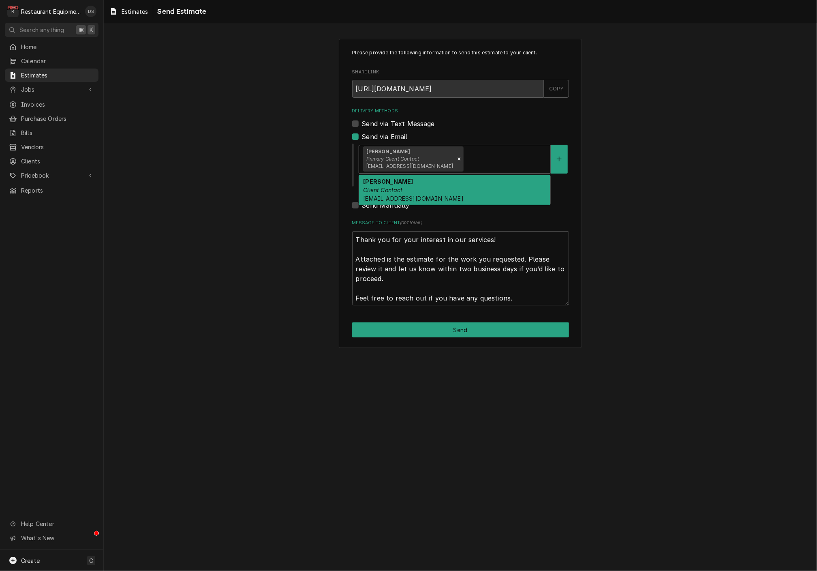
click at [466, 177] on div "Tammy Trent Client Contact tammy_trent@raleighseniors.org" at bounding box center [454, 190] width 191 height 30
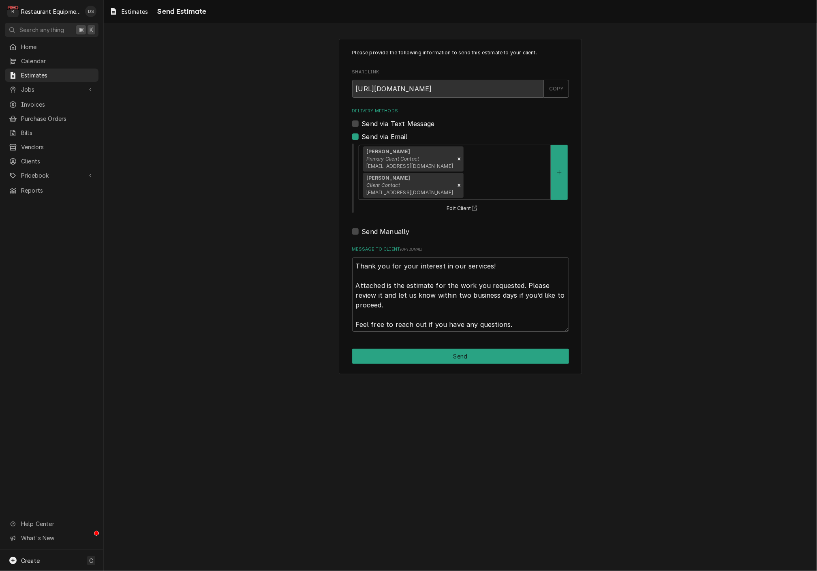
click at [468, 348] on button "Send" at bounding box center [460, 355] width 217 height 15
type textarea "x"
